Goal: Transaction & Acquisition: Purchase product/service

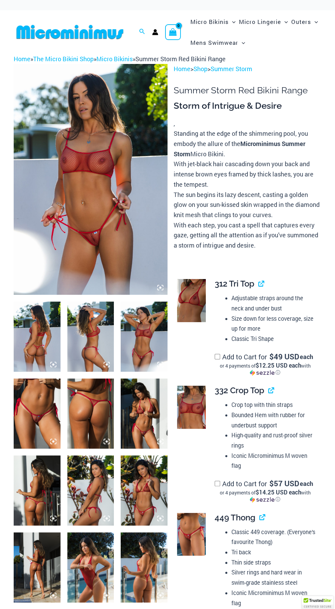
click at [94, 204] on img at bounding box center [91, 179] width 154 height 231
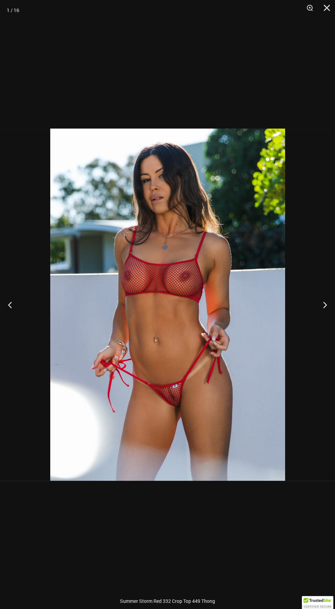
click at [210, 361] on img at bounding box center [167, 305] width 235 height 352
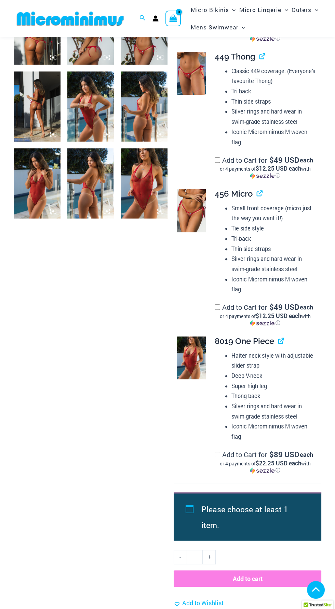
scroll to position [453, 0]
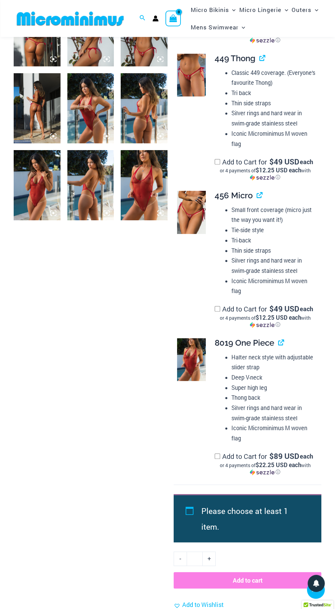
click at [197, 232] on link at bounding box center [191, 212] width 29 height 43
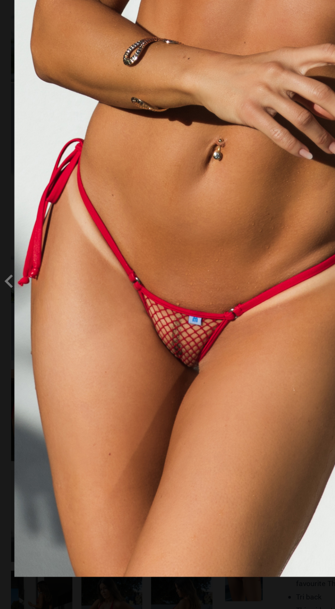
scroll to position [0, 0]
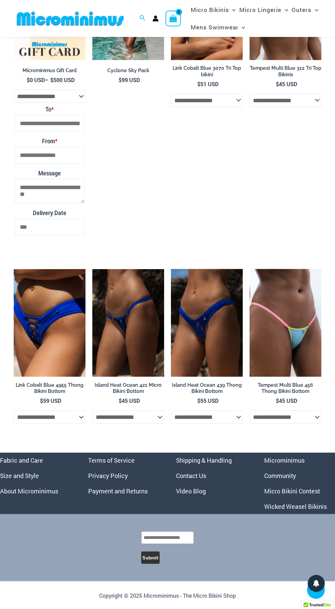
scroll to position [2101, 0]
click at [313, 495] on link "Micro Bikini Contest" at bounding box center [292, 491] width 56 height 8
